Goal: Information Seeking & Learning: Find contact information

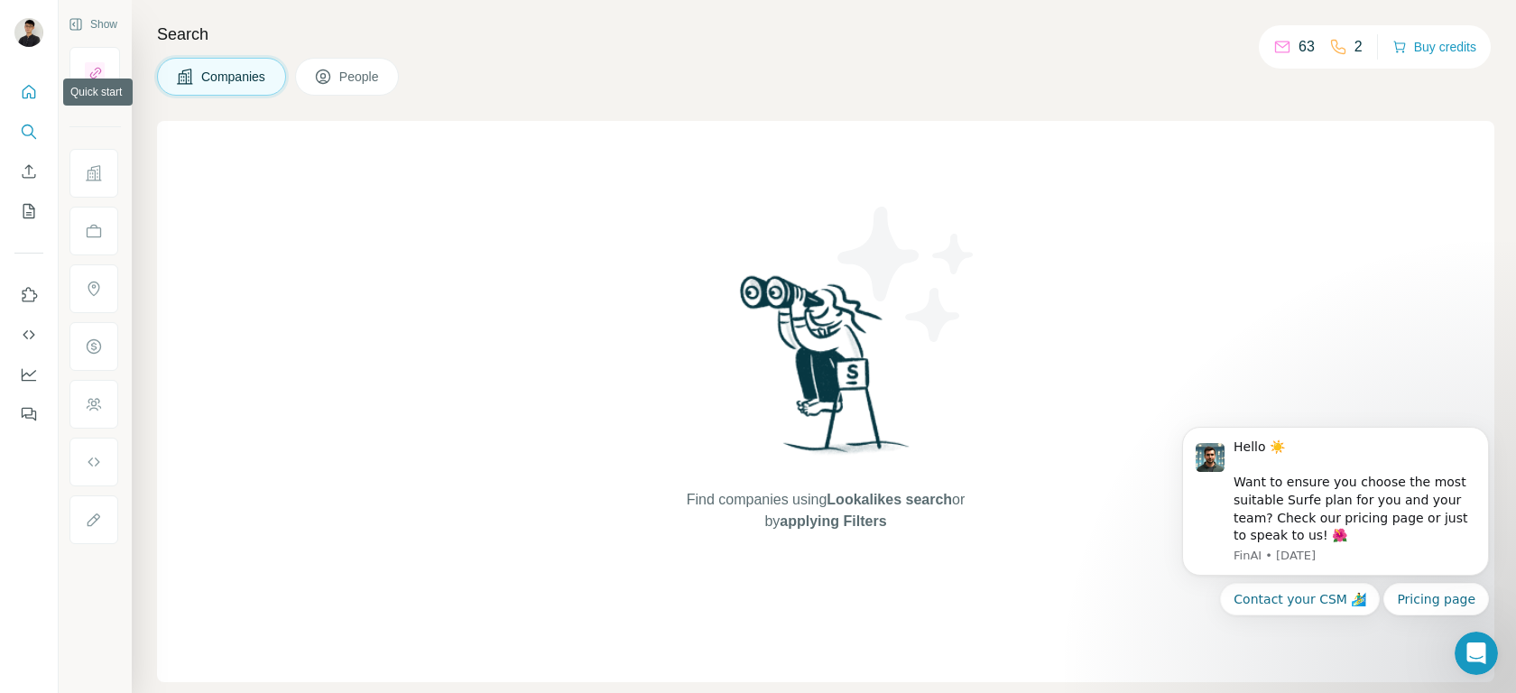
click at [26, 90] on icon "Quick start" at bounding box center [29, 92] width 18 height 18
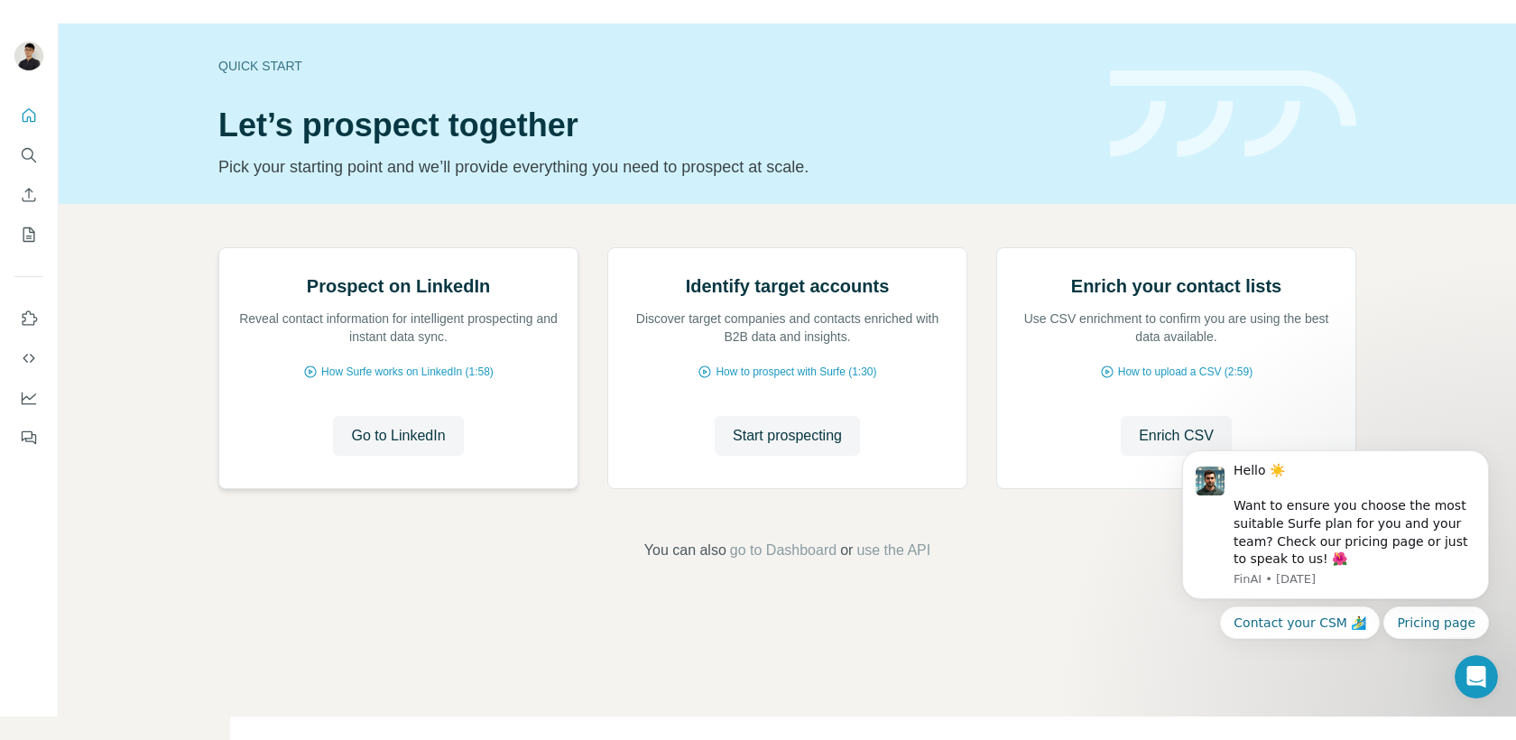
scroll to position [87, 0]
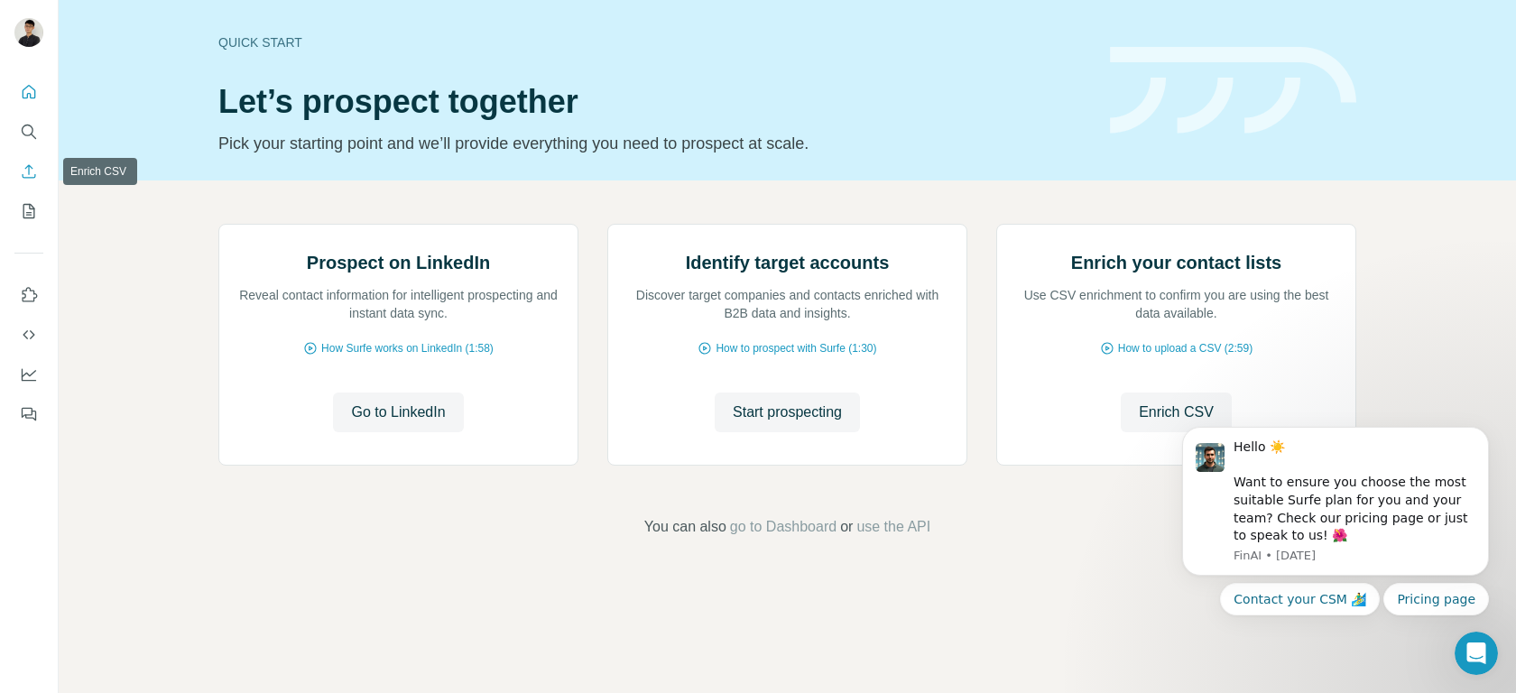
click at [35, 173] on icon "Enrich CSV" at bounding box center [29, 171] width 18 height 18
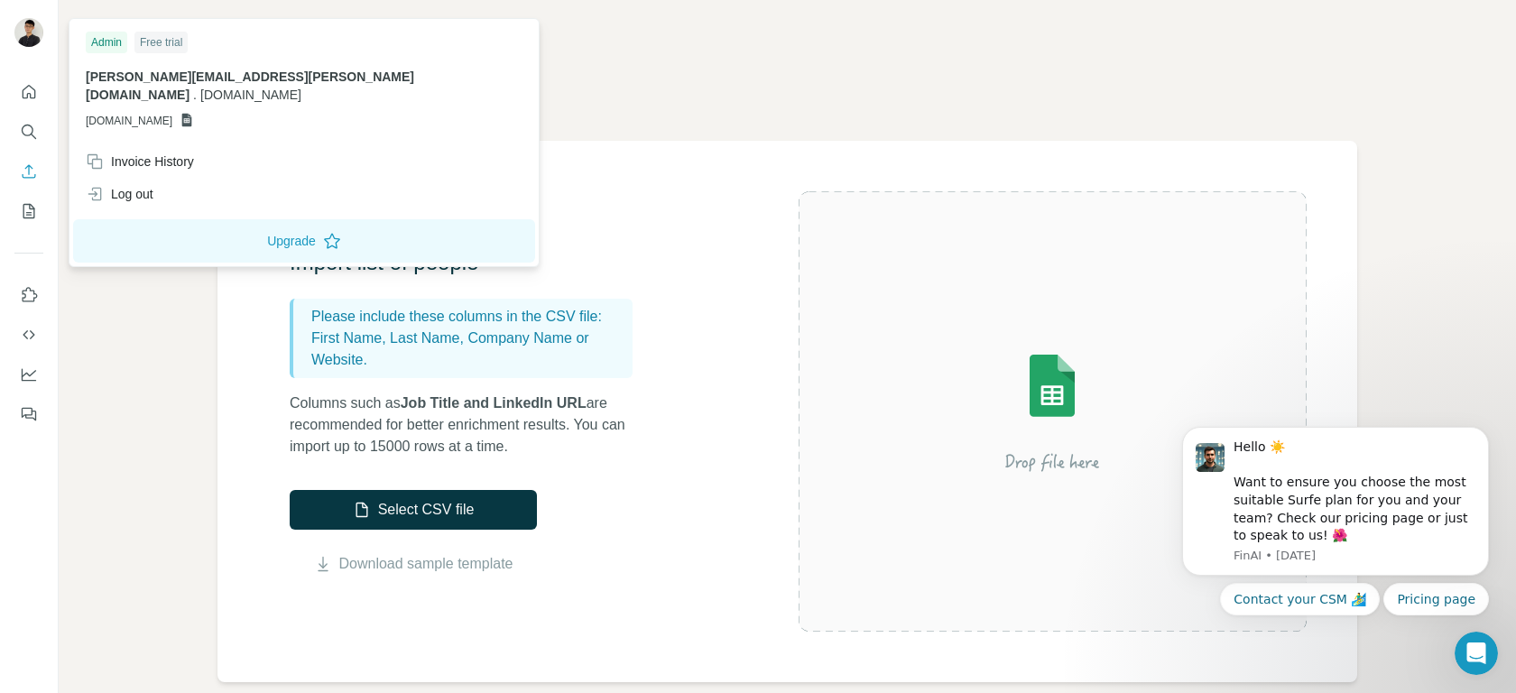
click at [33, 45] on img at bounding box center [28, 32] width 29 height 29
click at [31, 110] on nav at bounding box center [28, 152] width 29 height 152
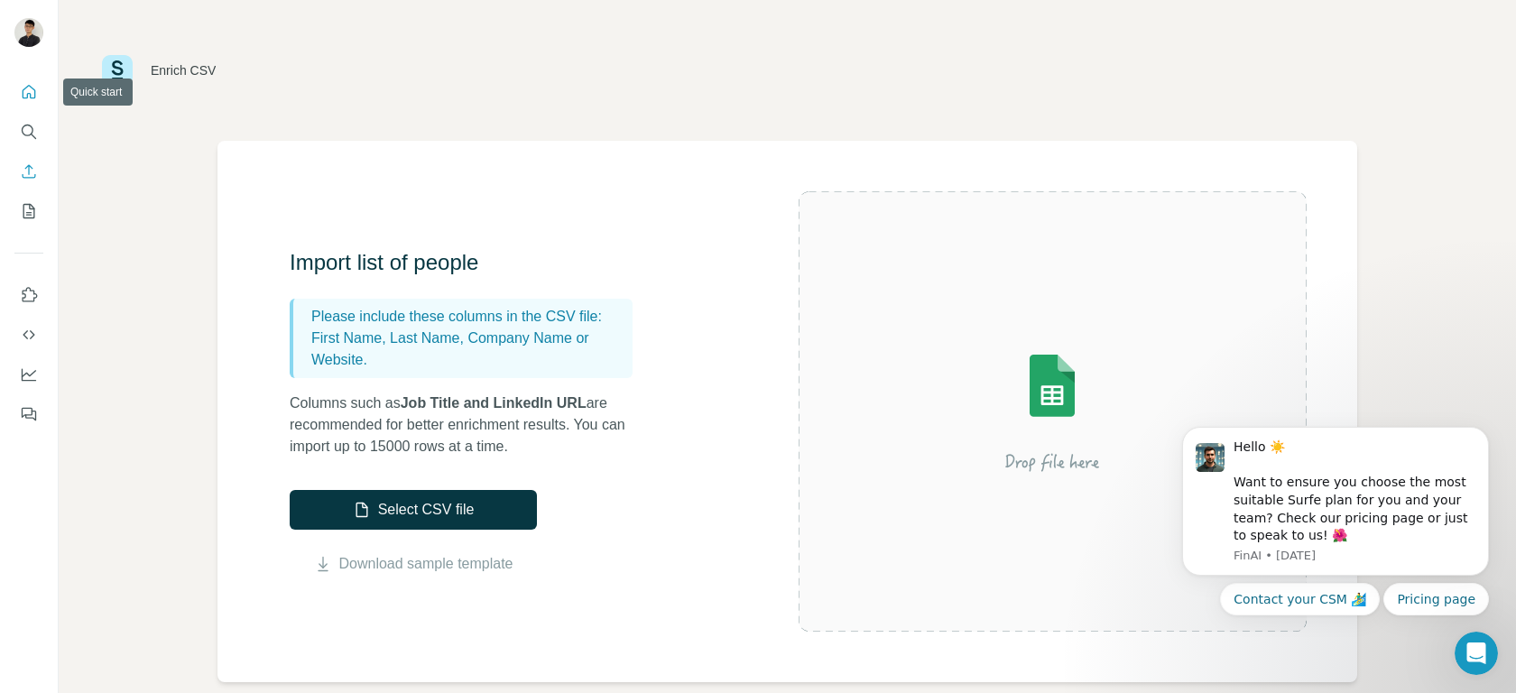
click at [15, 87] on button "Quick start" at bounding box center [28, 92] width 29 height 32
click at [33, 91] on icon "Quick start" at bounding box center [29, 92] width 18 height 18
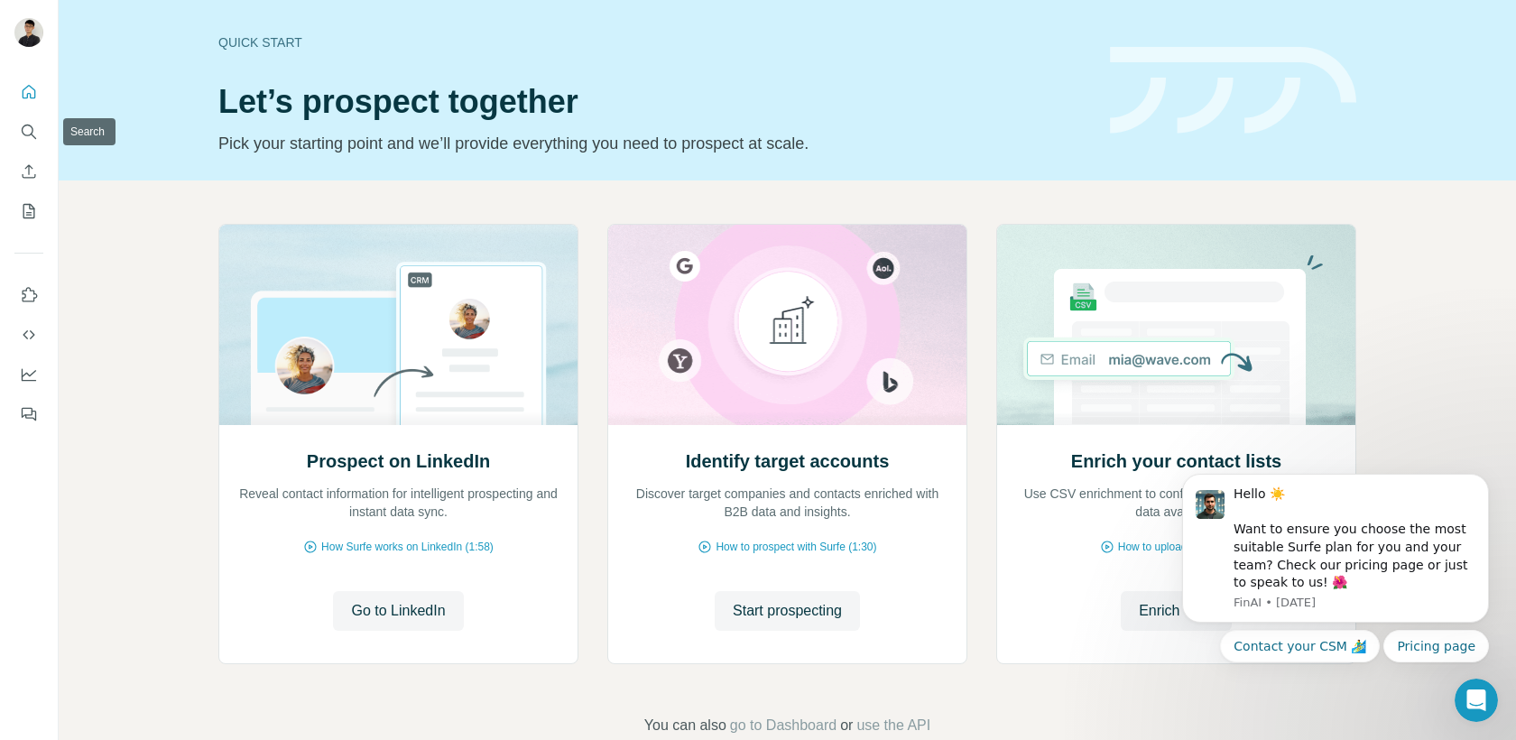
click at [35, 108] on nav at bounding box center [28, 152] width 29 height 152
click at [37, 123] on icon "Search" at bounding box center [29, 132] width 18 height 18
click at [35, 125] on icon "Search" at bounding box center [29, 132] width 18 height 18
click at [33, 128] on icon "Search" at bounding box center [29, 132] width 18 height 18
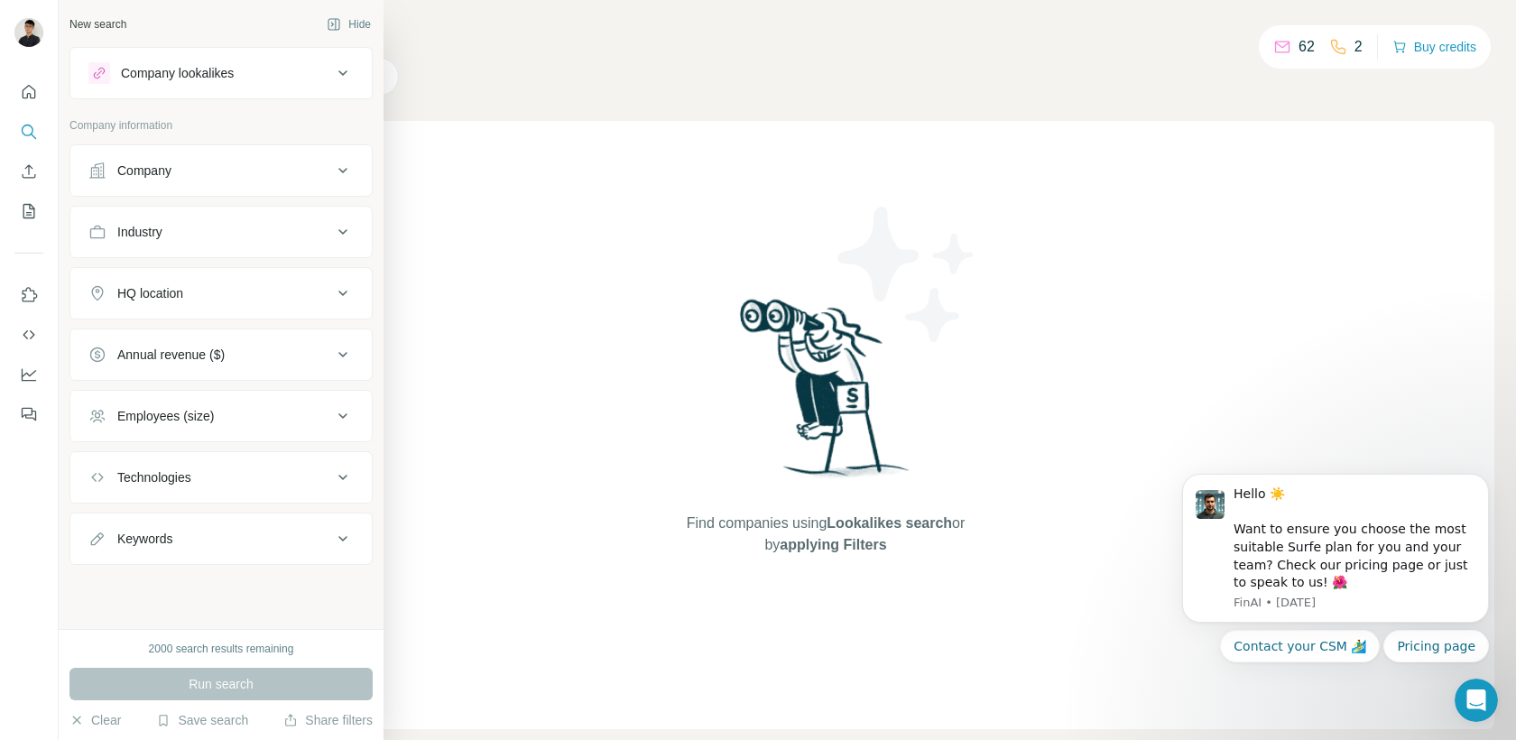
click at [337, 170] on icon at bounding box center [343, 171] width 22 height 22
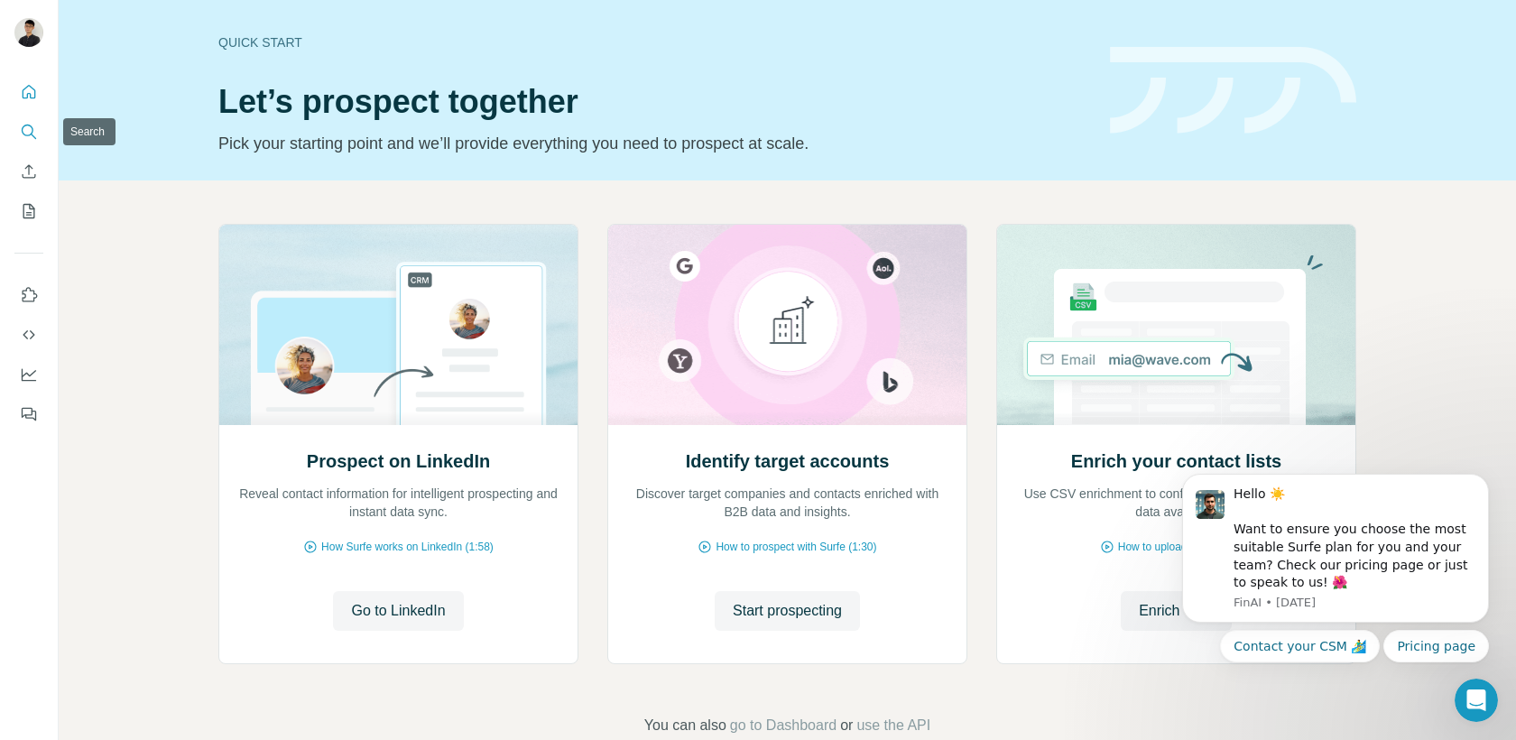
click at [24, 119] on button "Search" at bounding box center [28, 131] width 29 height 32
click at [36, 133] on icon "Search" at bounding box center [29, 132] width 18 height 18
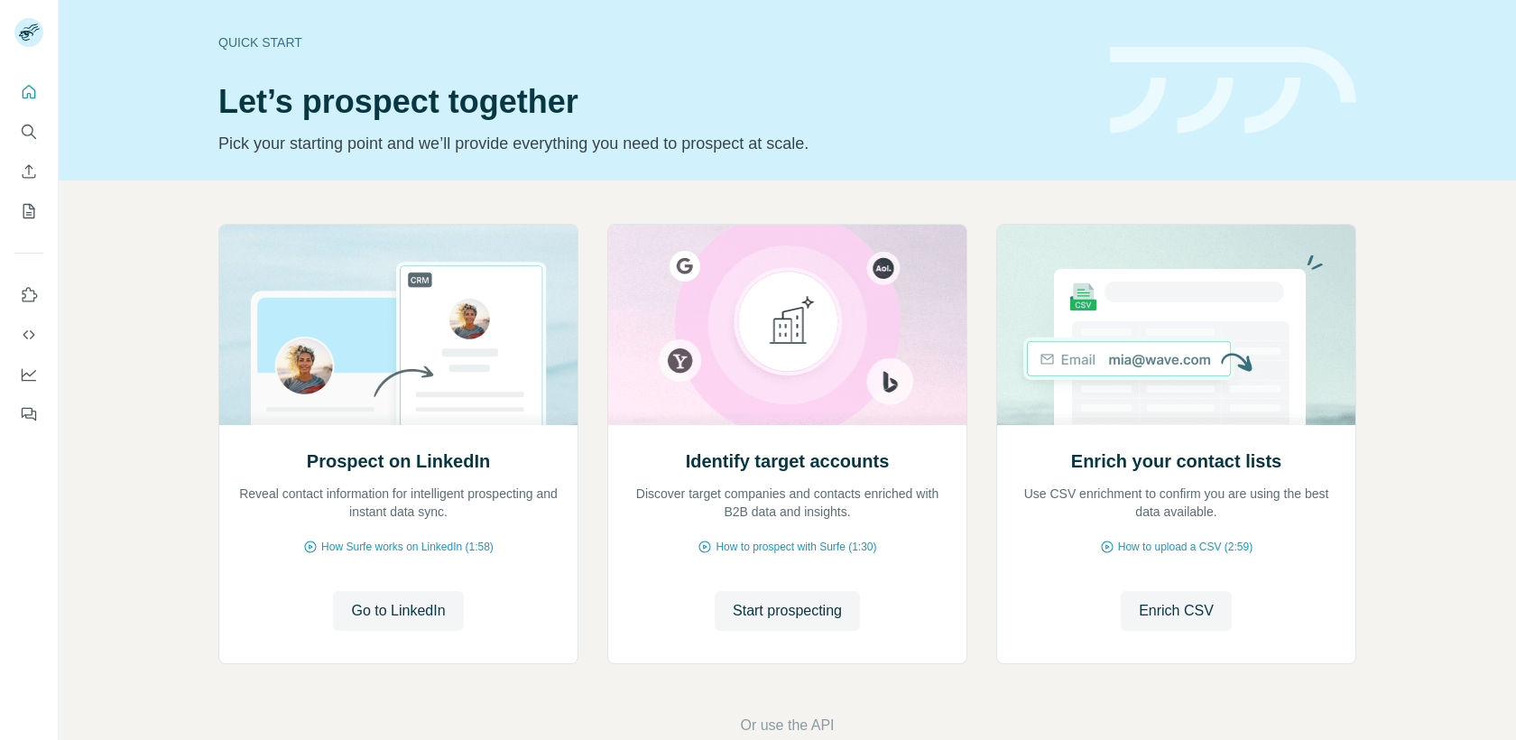
click at [50, 134] on div at bounding box center [29, 247] width 58 height 365
click at [32, 130] on icon "Search" at bounding box center [29, 132] width 18 height 18
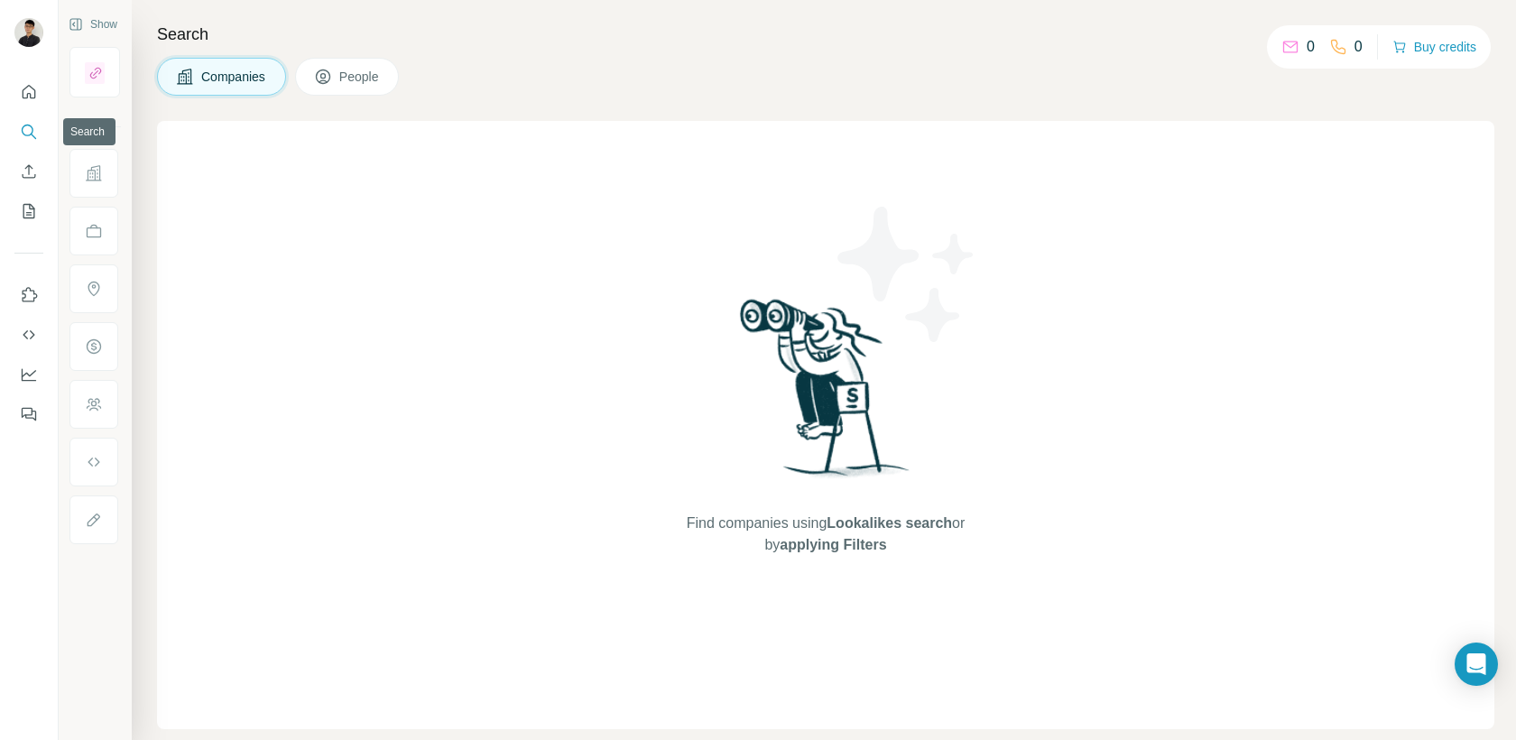
click at [36, 131] on icon "Search" at bounding box center [29, 132] width 18 height 18
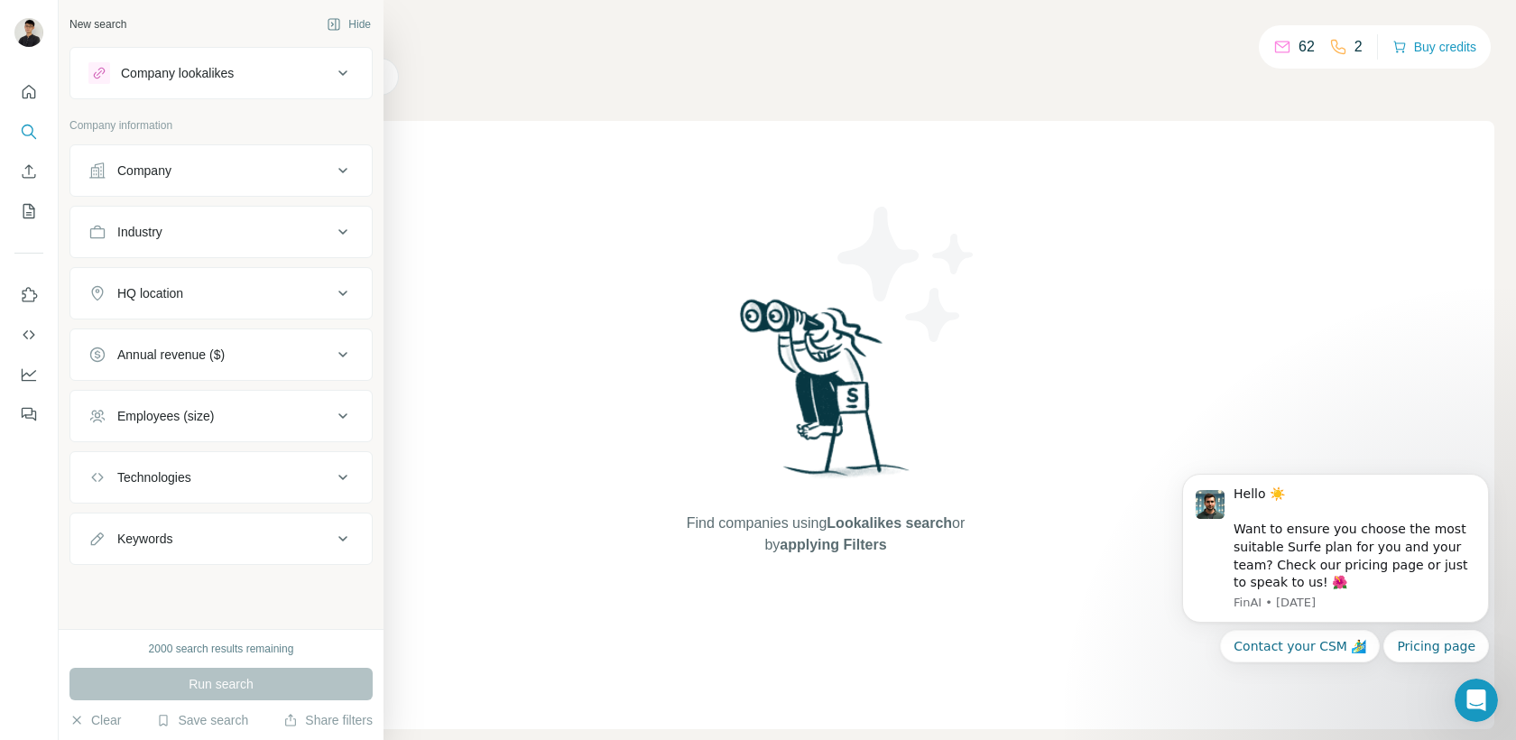
click at [252, 174] on div "Company" at bounding box center [210, 170] width 244 height 18
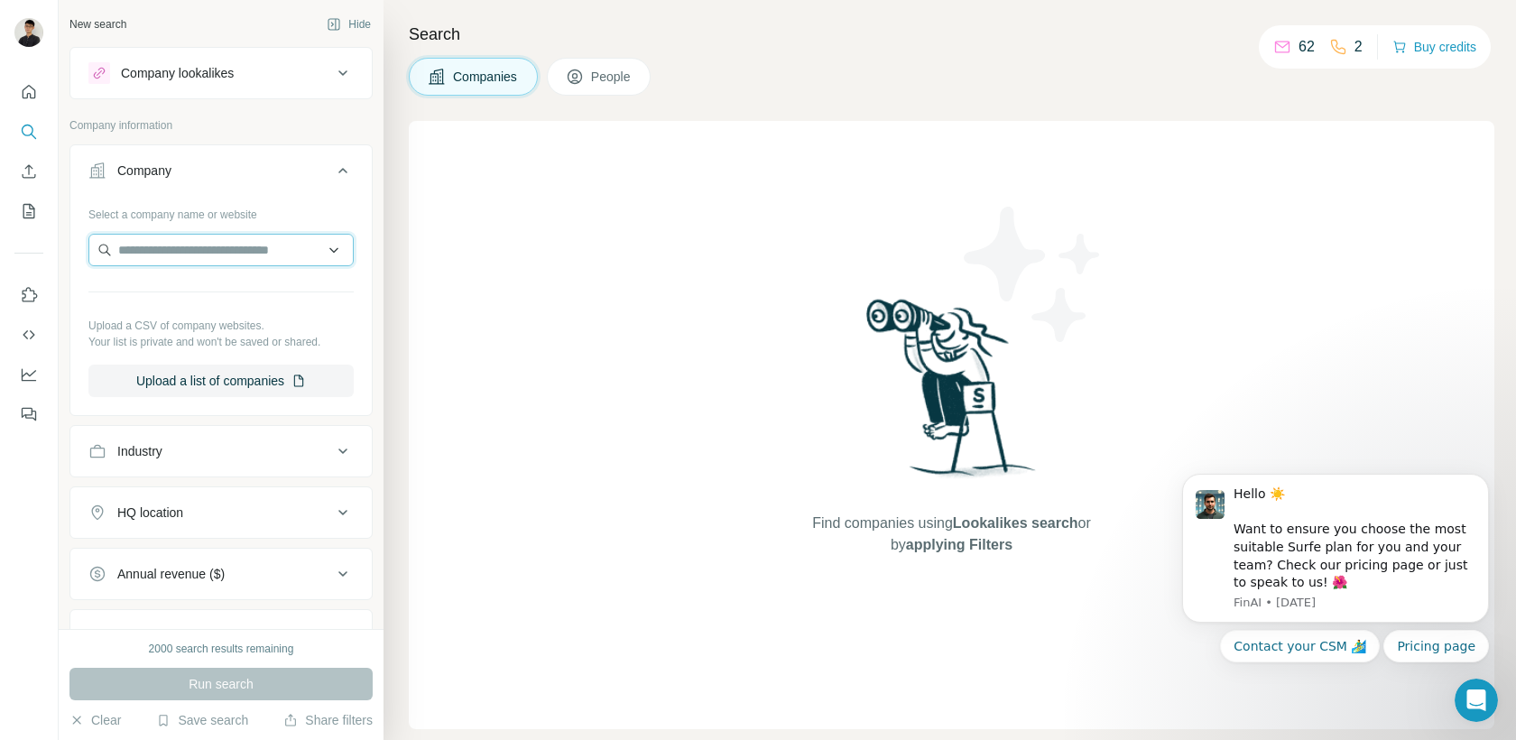
click at [185, 246] on input "text" at bounding box center [220, 250] width 265 height 32
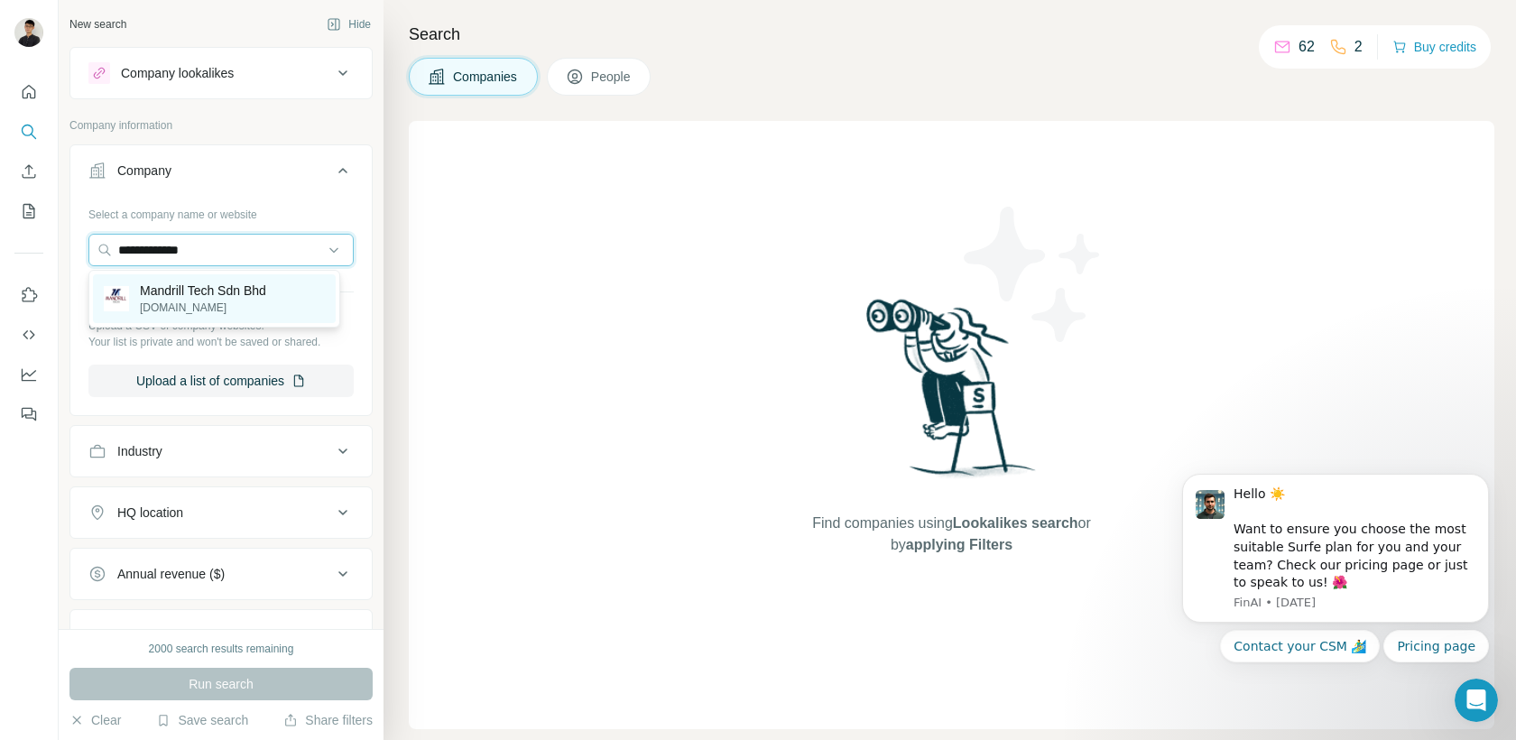
type input "**********"
click at [232, 298] on p "Mandrill Tech Sdn Bhd" at bounding box center [203, 290] width 126 height 18
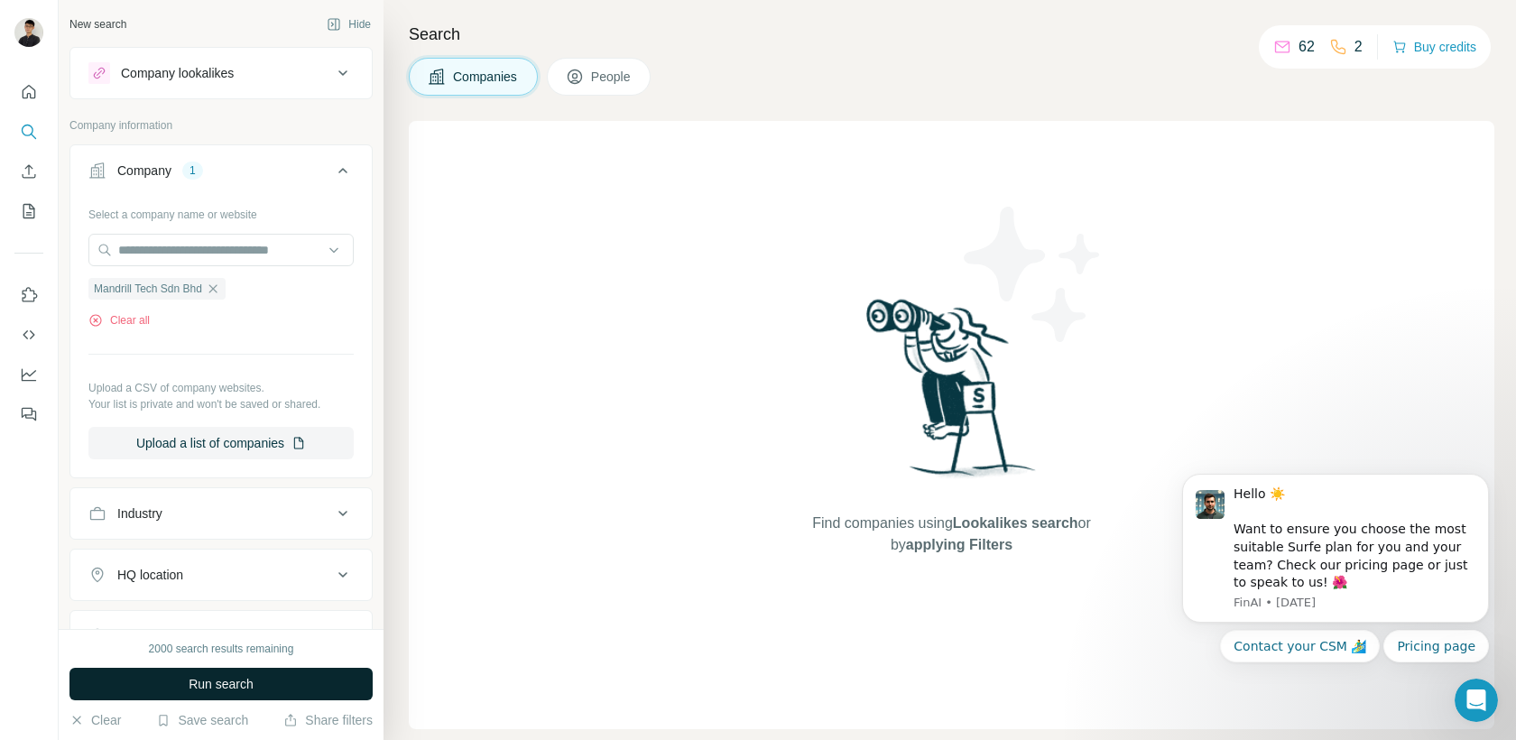
click at [235, 675] on span "Run search" at bounding box center [221, 684] width 65 height 18
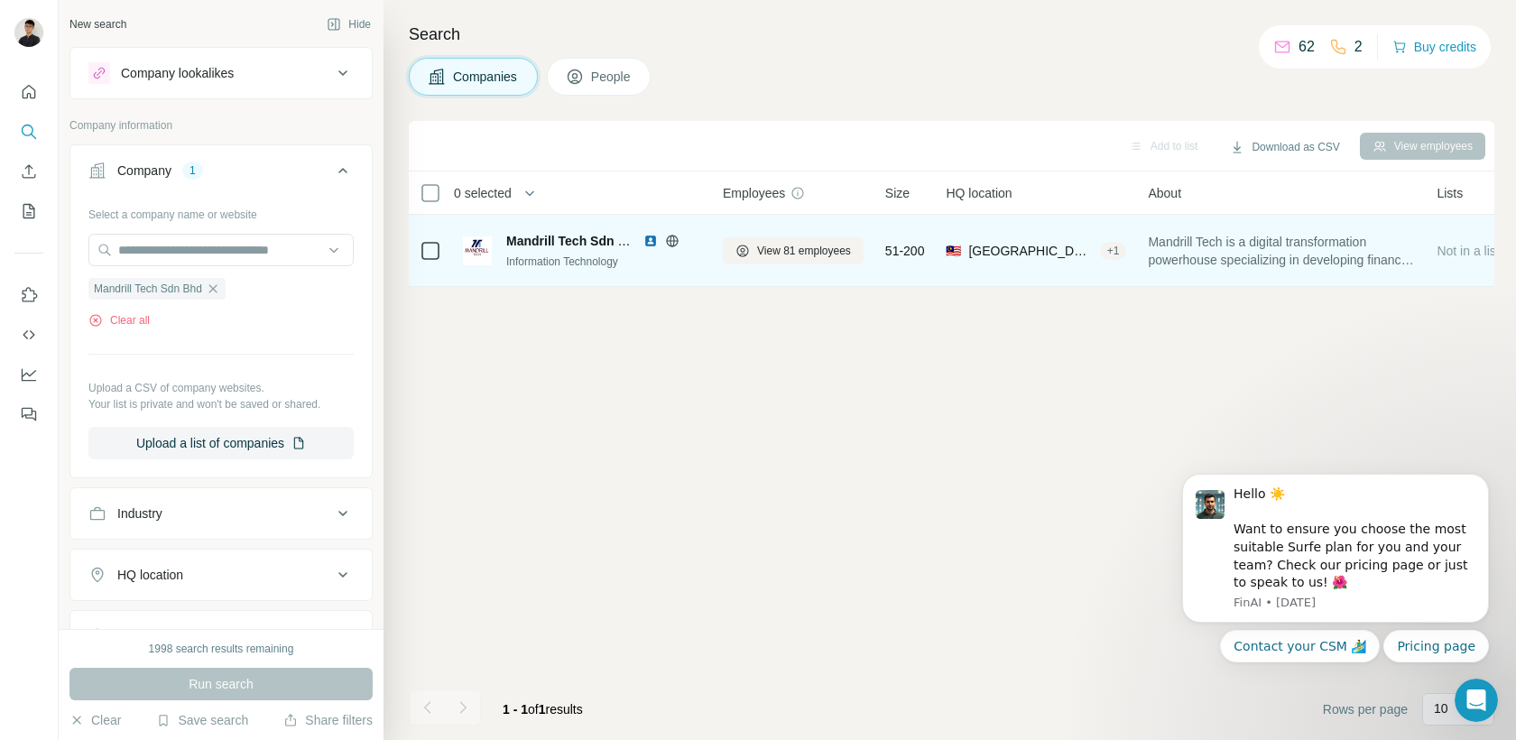
click at [585, 243] on span "Mandrill Tech Sdn Bhd" at bounding box center [574, 241] width 136 height 14
click at [605, 235] on span "Mandrill Tech Sdn Bhd" at bounding box center [574, 241] width 136 height 14
click at [805, 265] on div "View 81 employees" at bounding box center [793, 251] width 141 height 50
click at [807, 265] on div "View 81 employees" at bounding box center [793, 251] width 141 height 50
click at [826, 256] on span "View 81 employees" at bounding box center [804, 251] width 94 height 16
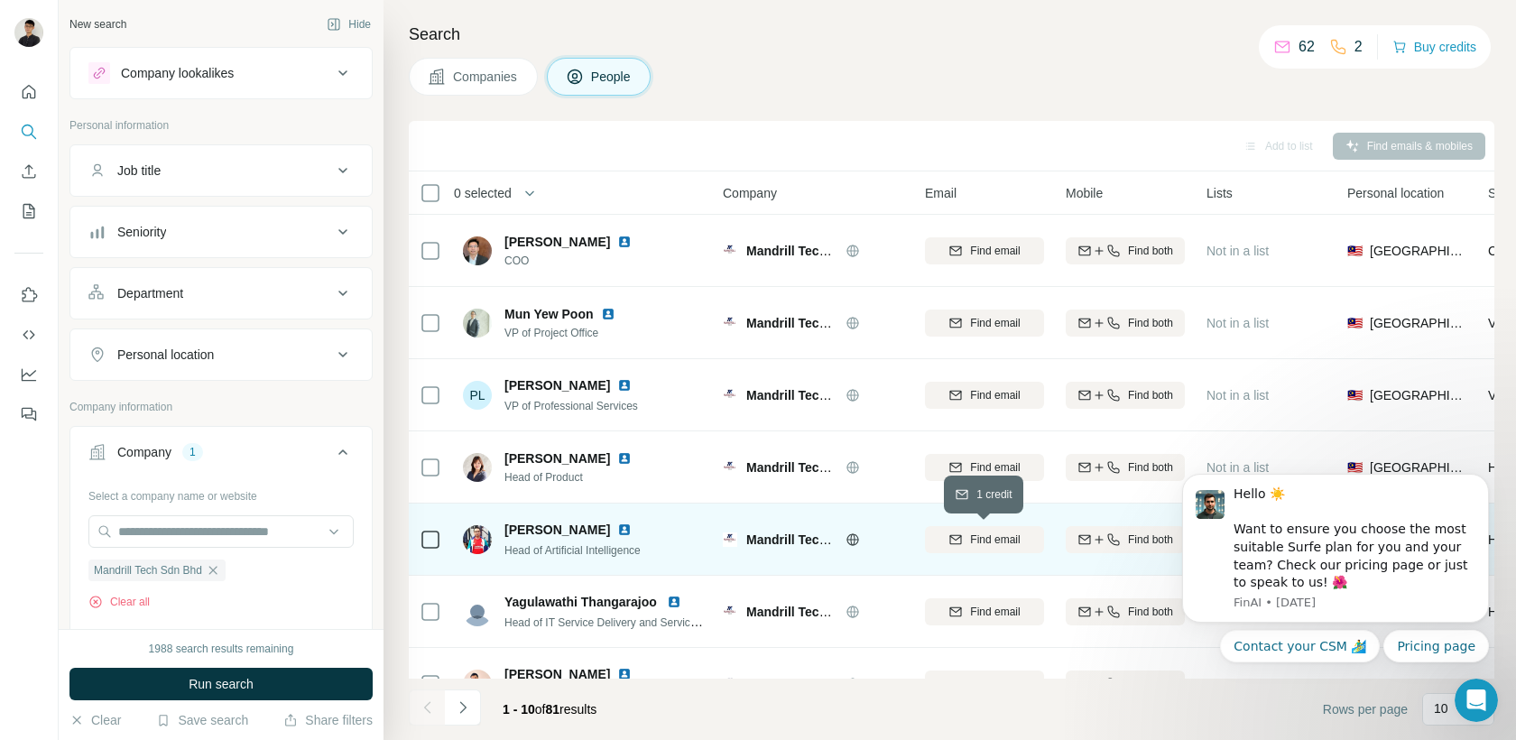
click at [1004, 536] on span "Find email" at bounding box center [995, 539] width 50 height 16
click at [332, 300] on icon at bounding box center [343, 293] width 22 height 22
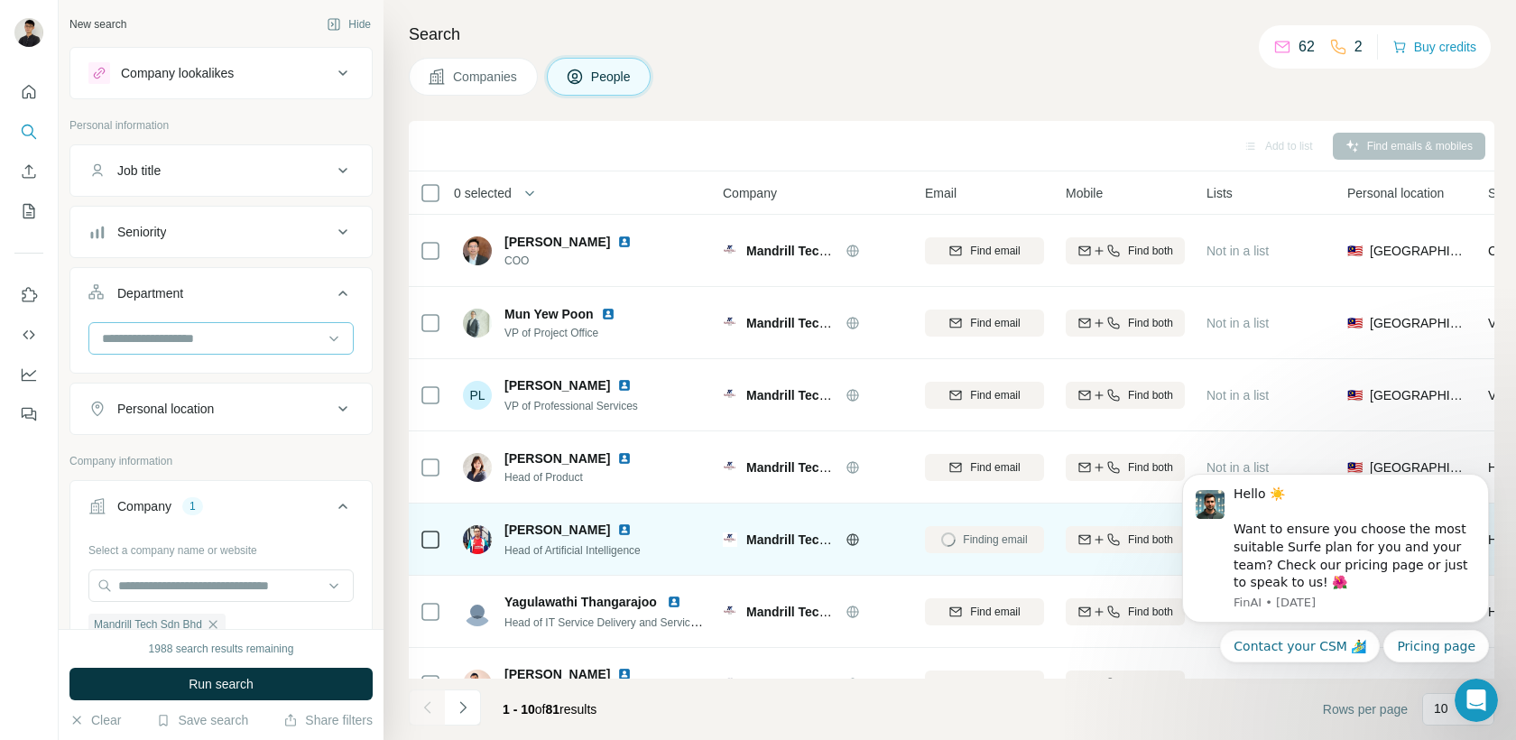
click at [259, 344] on input at bounding box center [211, 338] width 223 height 20
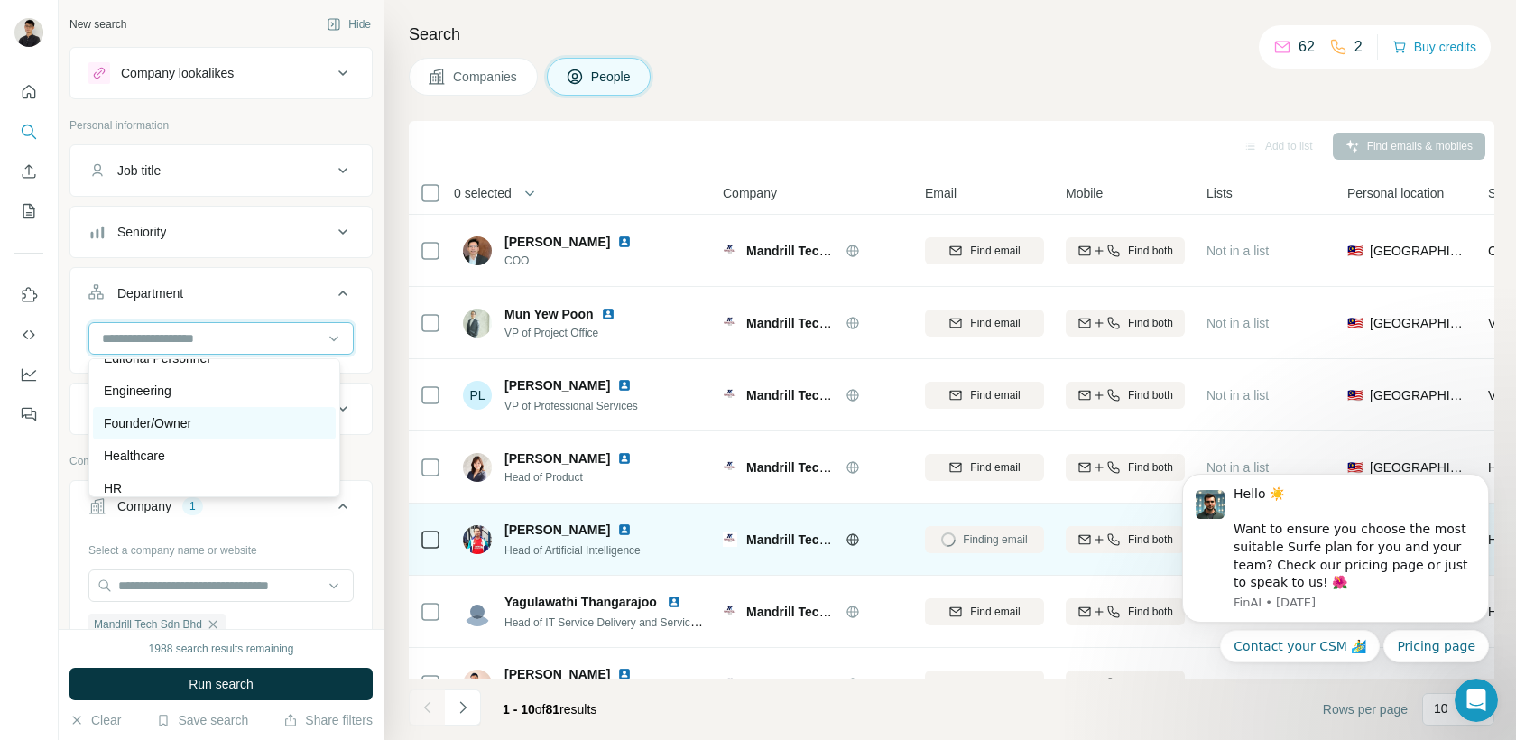
scroll to position [235, 0]
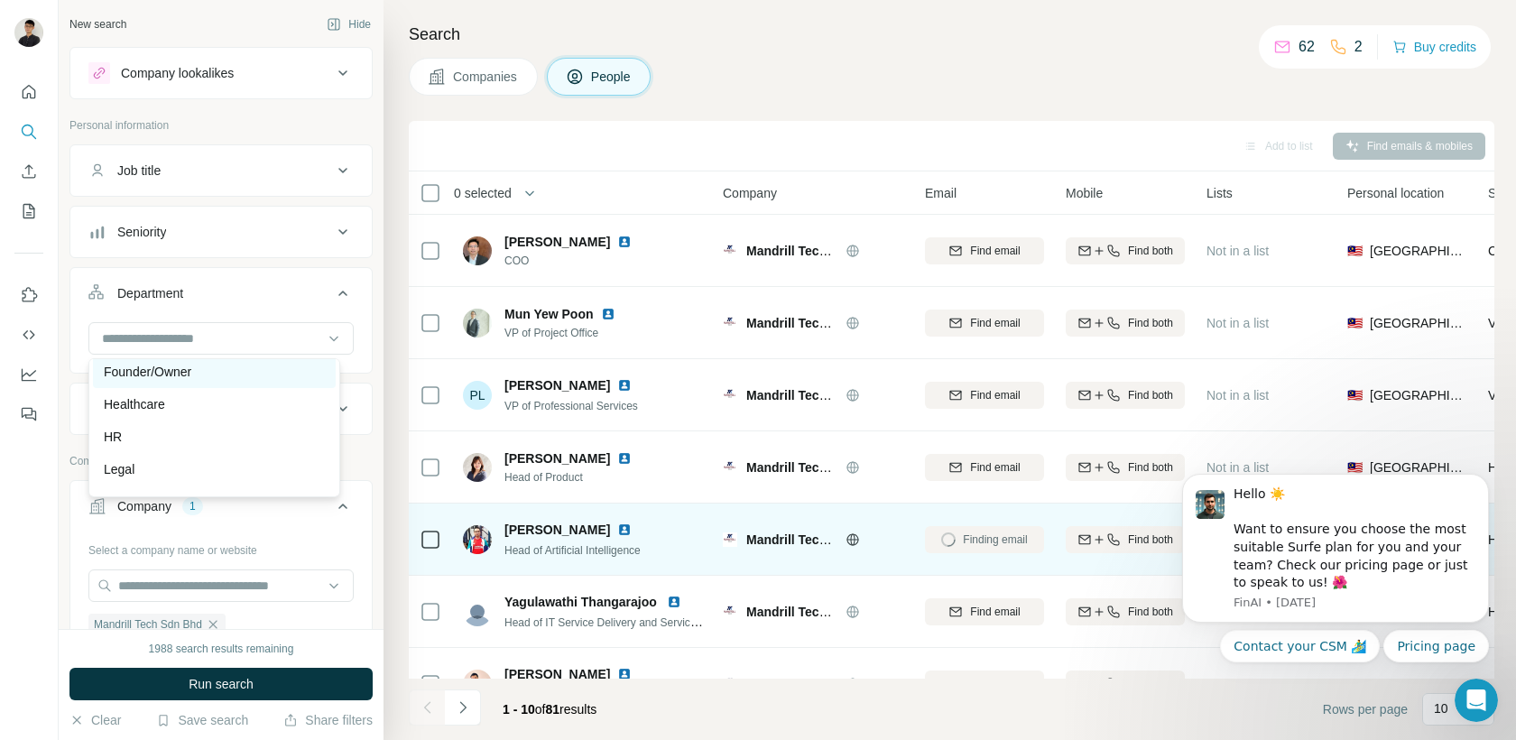
click at [232, 382] on div "Founder/Owner" at bounding box center [214, 371] width 243 height 32
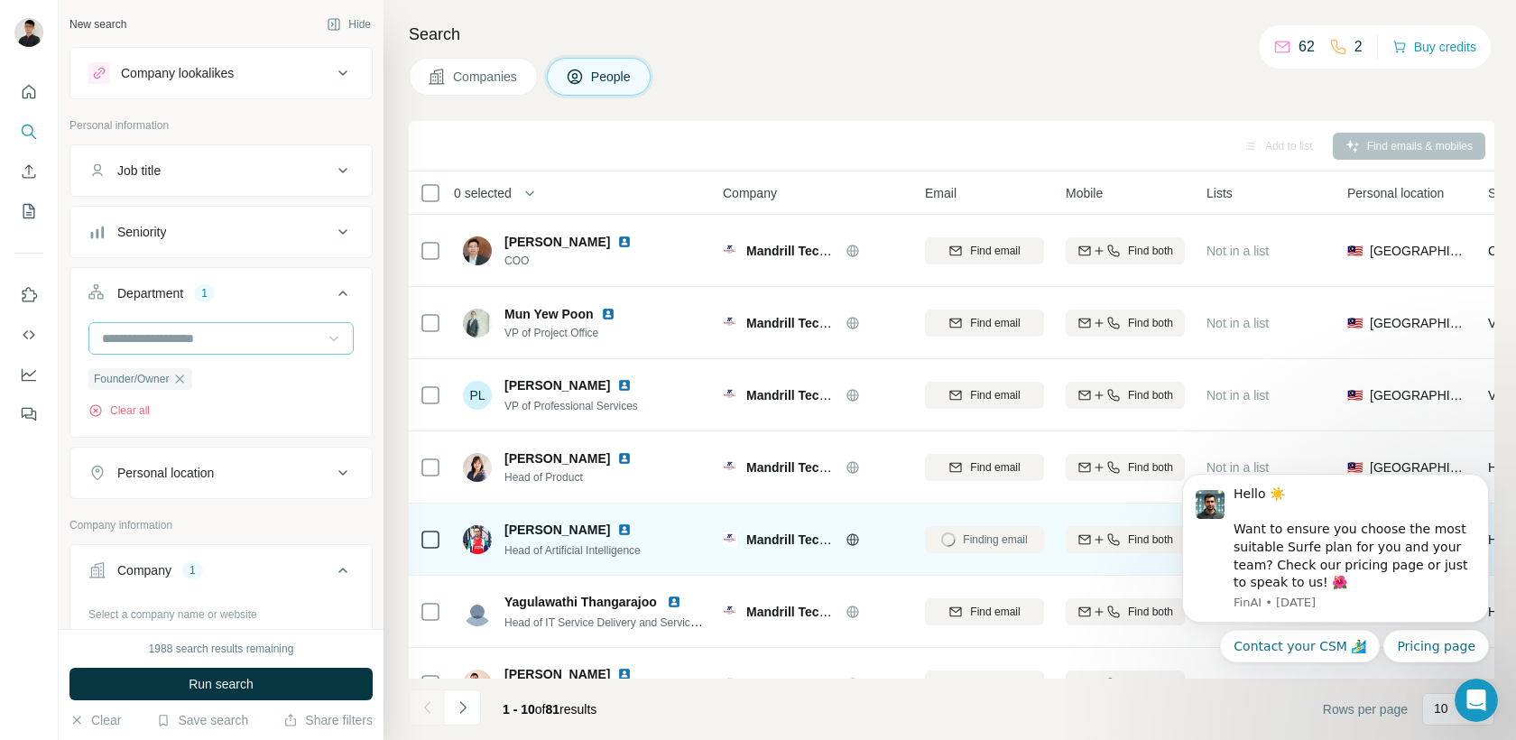
click at [325, 351] on div at bounding box center [334, 338] width 18 height 32
click at [310, 344] on div at bounding box center [220, 338] width 265 height 32
click at [290, 336] on input at bounding box center [211, 338] width 223 height 20
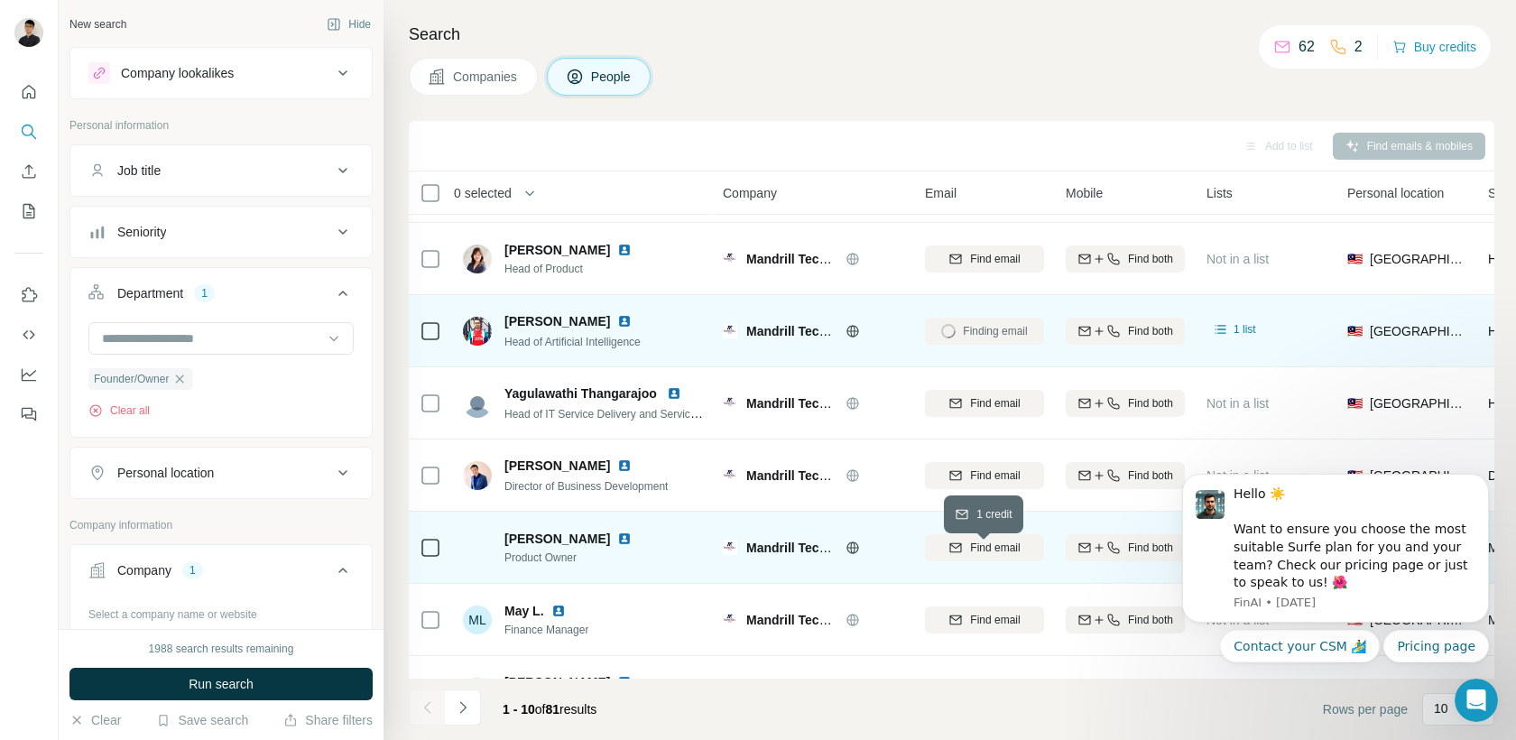
scroll to position [172, 0]
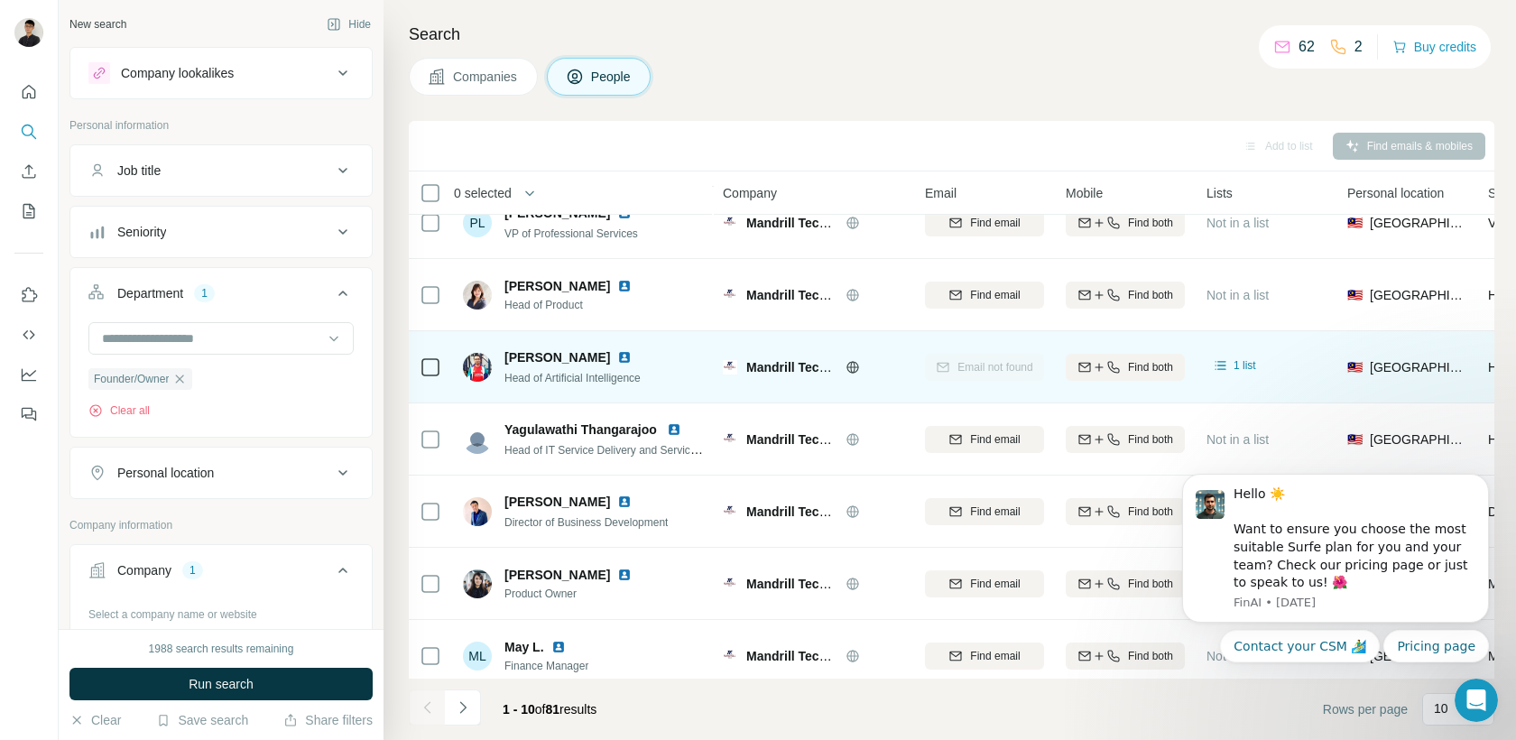
click at [43, 136] on div at bounding box center [29, 247] width 58 height 365
click at [41, 135] on button "Search" at bounding box center [28, 131] width 29 height 32
click at [37, 135] on icon "Search" at bounding box center [29, 132] width 18 height 18
click at [177, 384] on icon "button" at bounding box center [179, 379] width 14 height 14
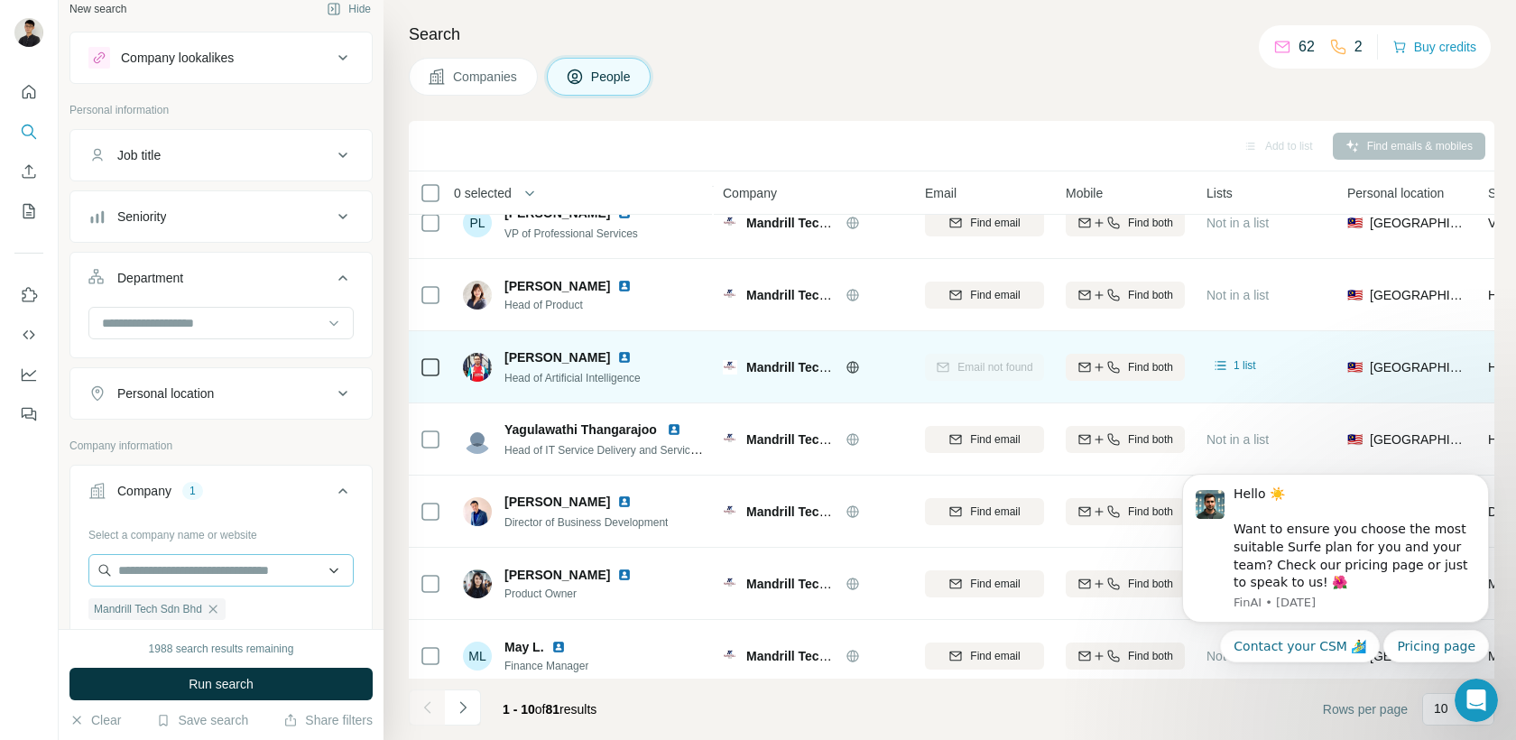
scroll to position [36, 0]
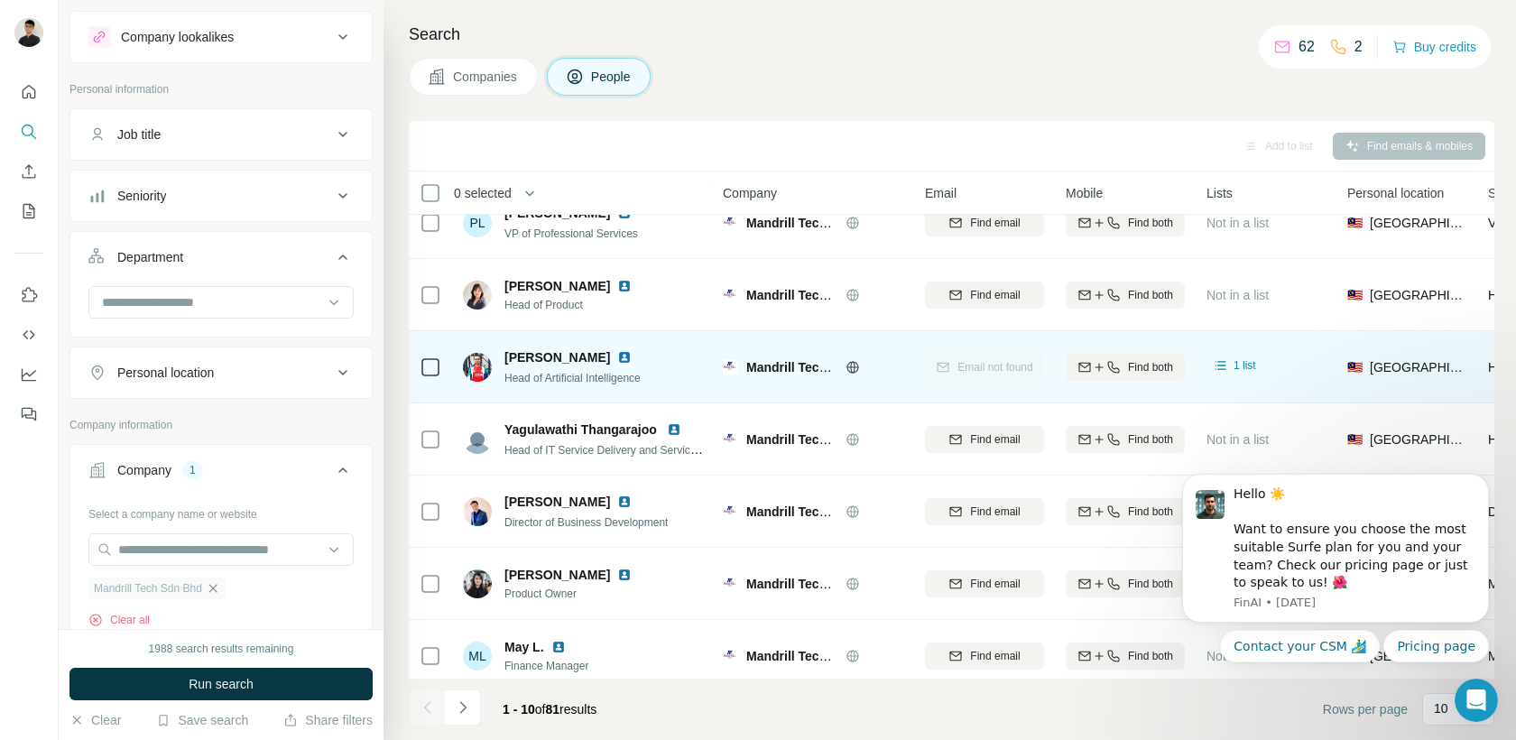
click at [214, 587] on icon "button" at bounding box center [213, 588] width 14 height 14
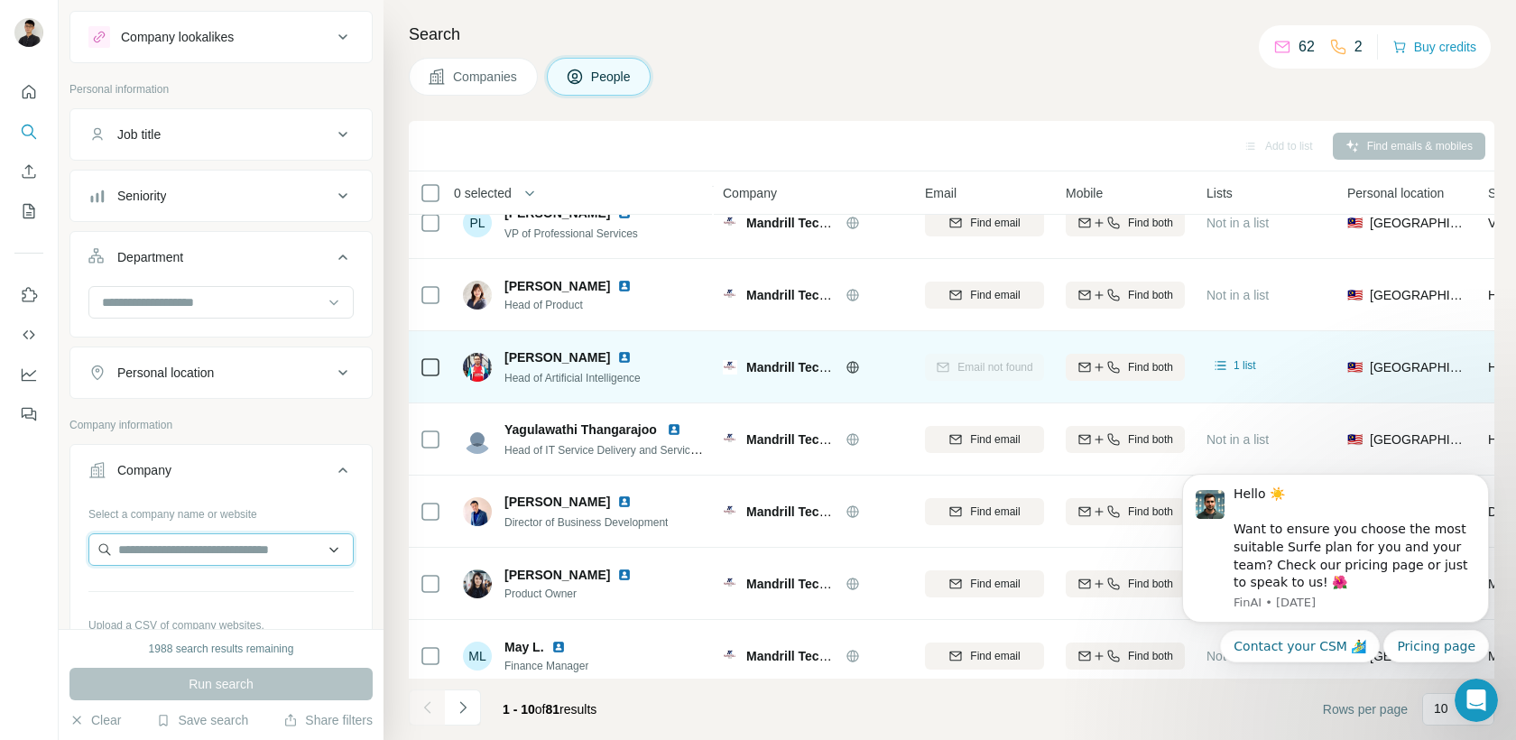
click at [221, 553] on input "text" at bounding box center [220, 549] width 265 height 32
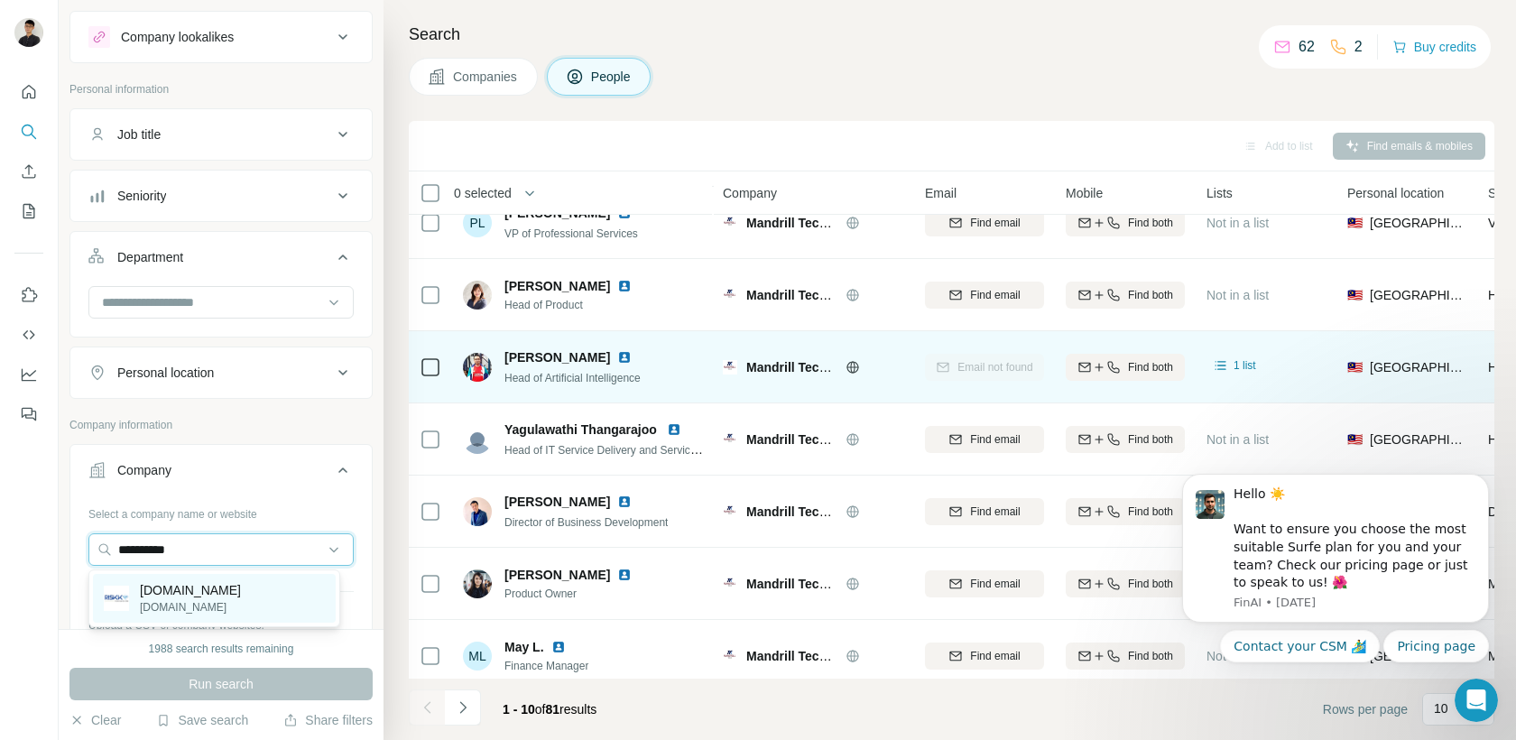
type input "*********"
click at [241, 589] on div "riskk.com riskk.com" at bounding box center [214, 598] width 243 height 49
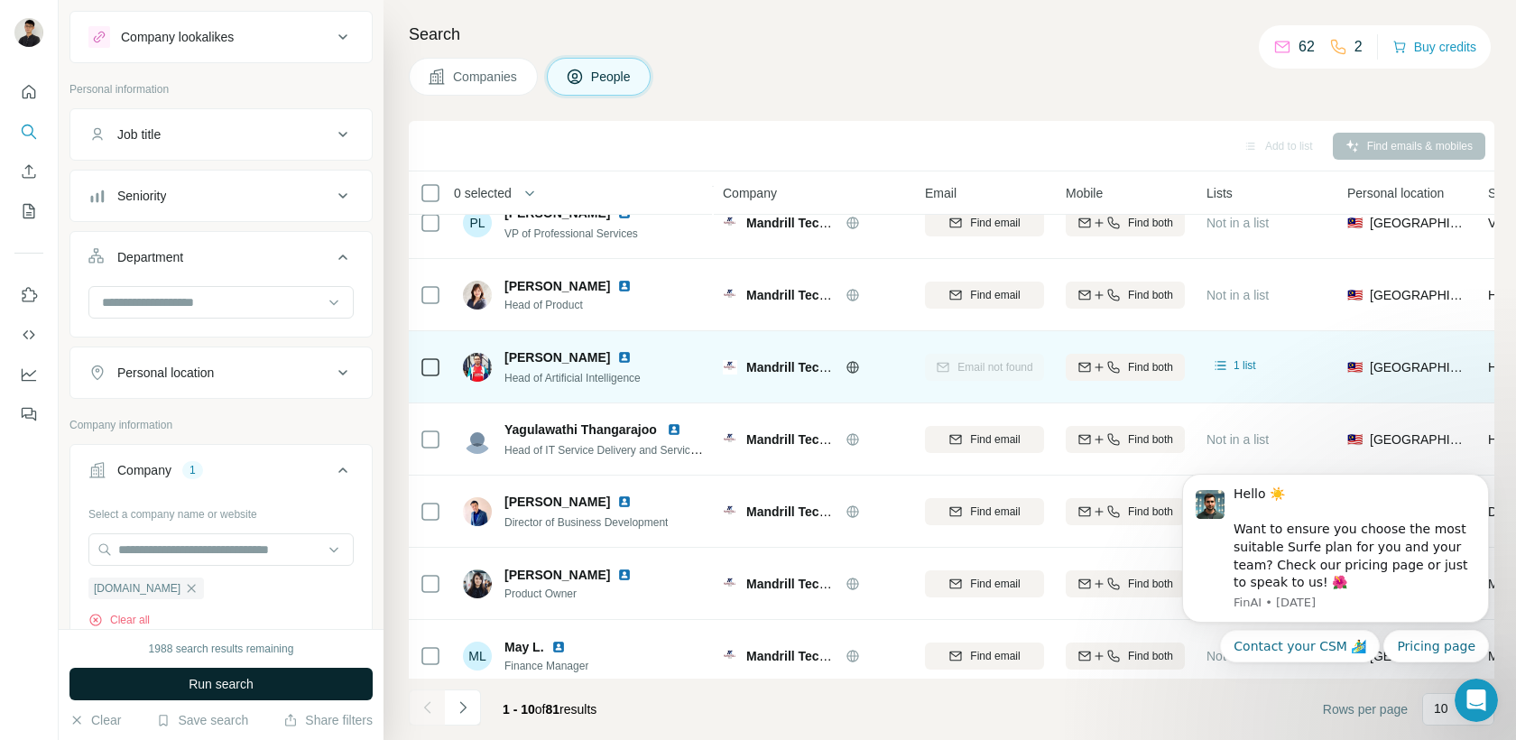
click at [258, 683] on button "Run search" at bounding box center [220, 684] width 303 height 32
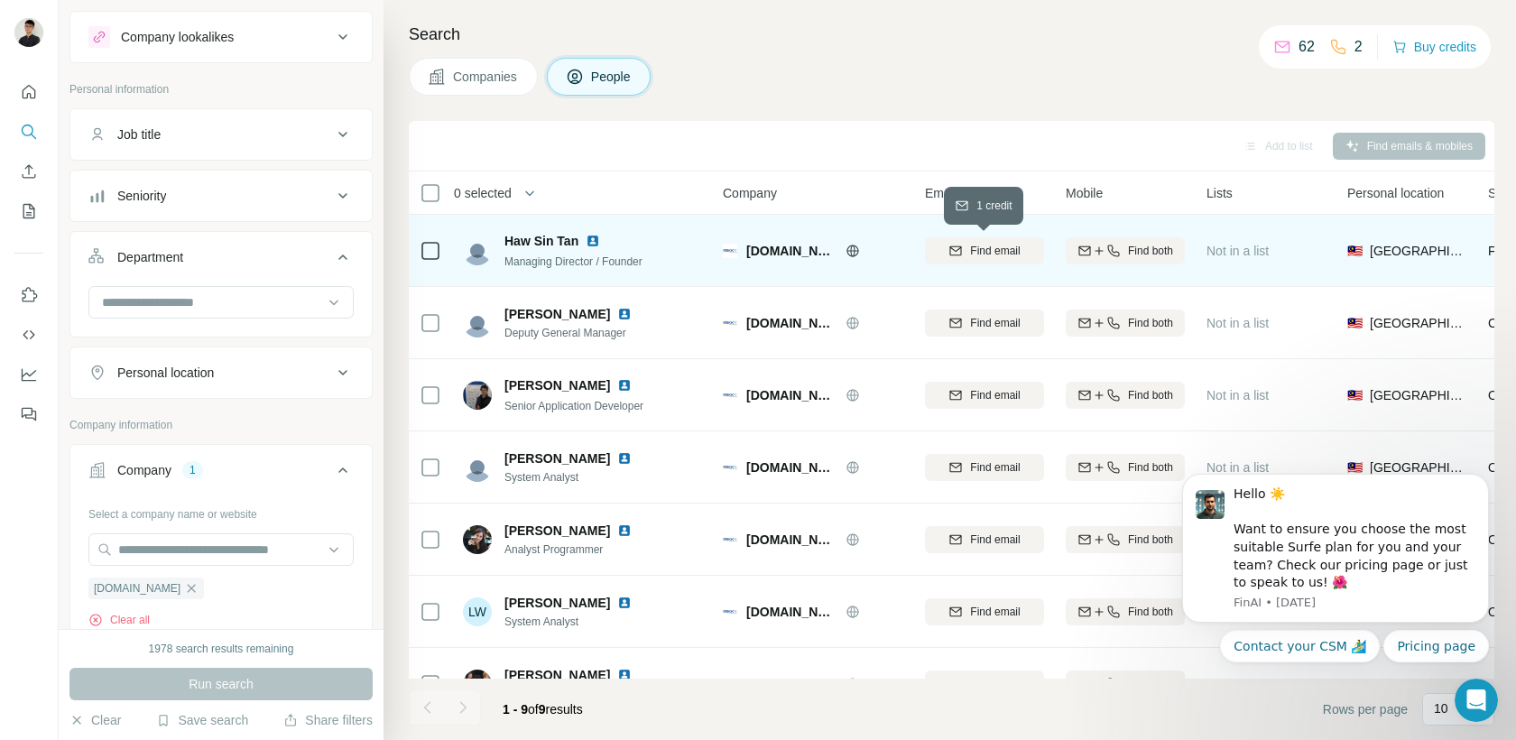
click at [1016, 262] on button "Find email" at bounding box center [984, 250] width 119 height 27
click at [588, 239] on img at bounding box center [592, 241] width 14 height 14
